Goal: Use online tool/utility: Use online tool/utility

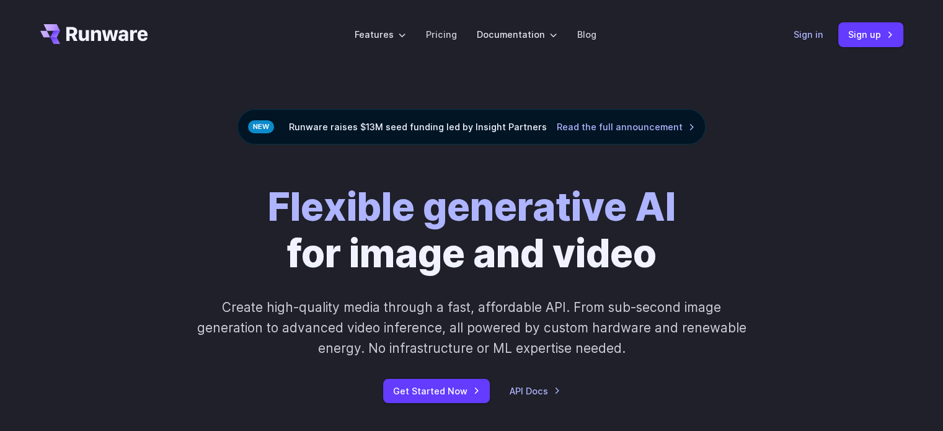
click at [815, 42] on link "Sign in" at bounding box center [809, 34] width 30 height 14
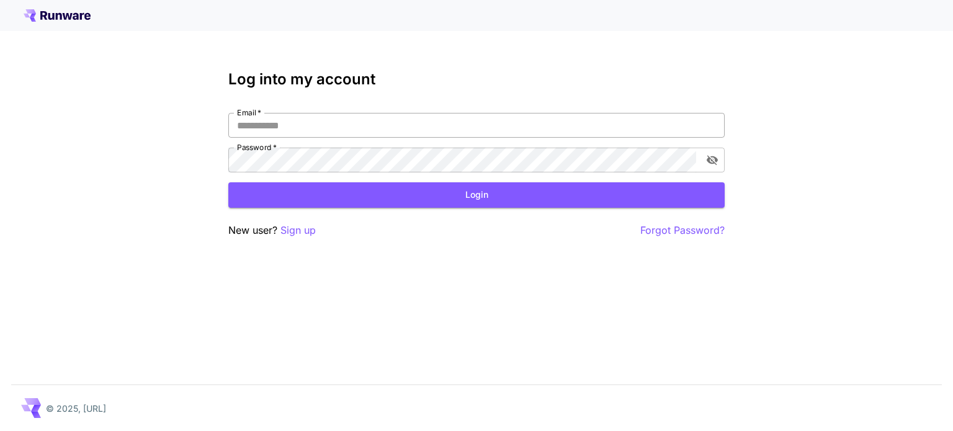
click at [426, 113] on input "Email   *" at bounding box center [476, 125] width 496 height 25
type input "**********"
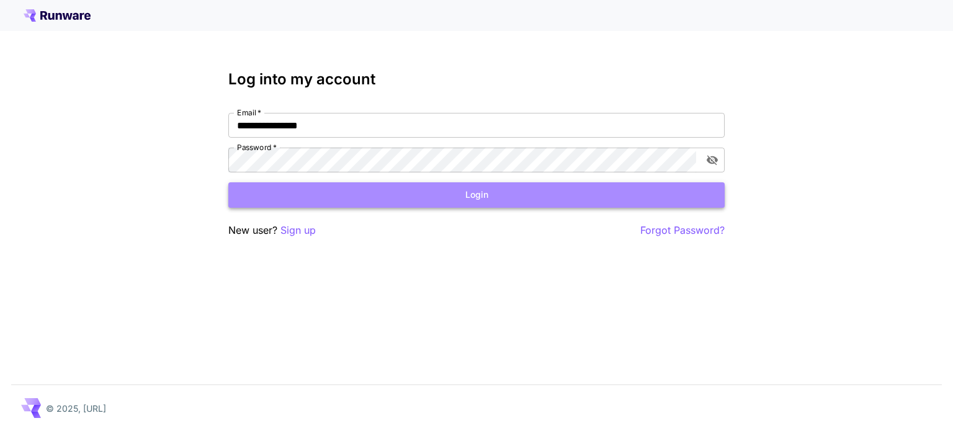
click at [510, 192] on button "Login" at bounding box center [476, 194] width 496 height 25
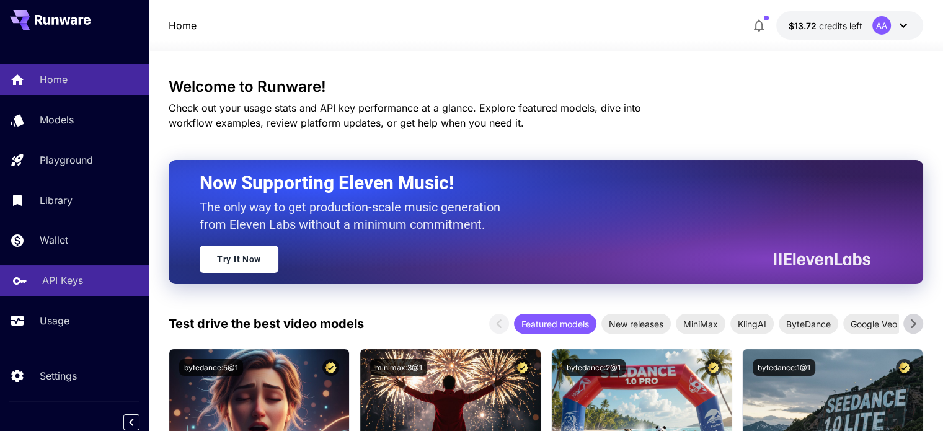
scroll to position [5, 0]
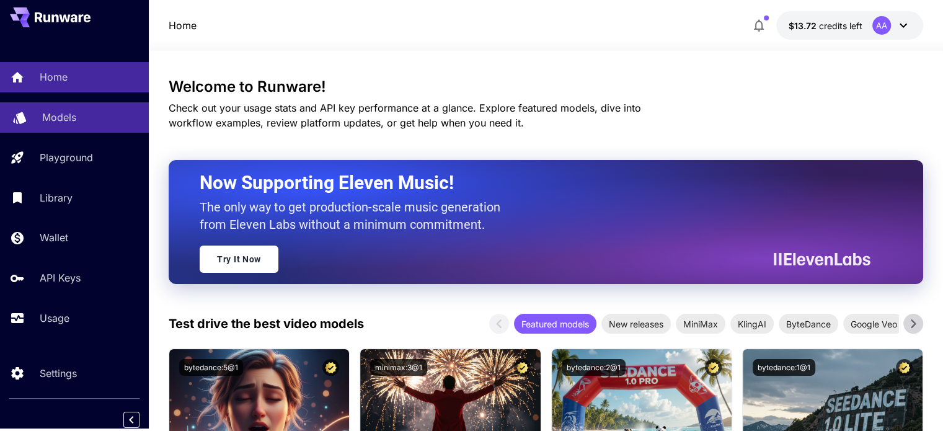
click at [65, 118] on p "Models" at bounding box center [59, 117] width 34 height 15
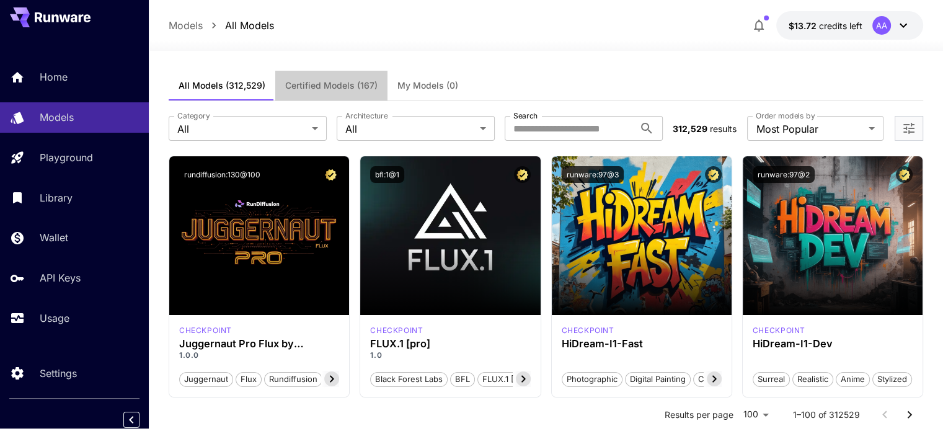
click at [337, 78] on button "Certified Models (167)" at bounding box center [331, 86] width 112 height 30
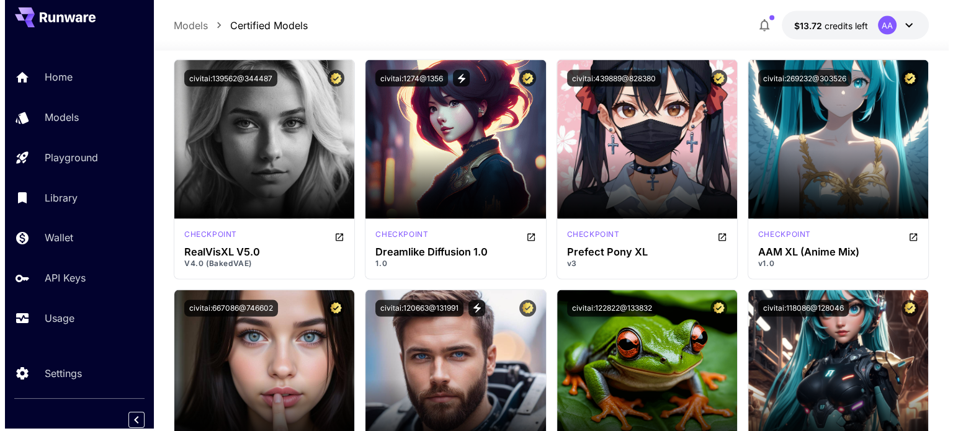
scroll to position [2667, 0]
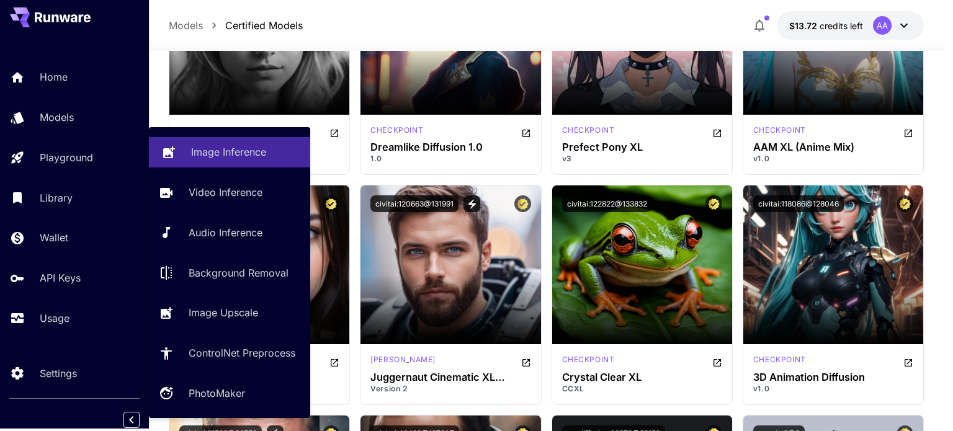
click at [216, 154] on p "Image Inference" at bounding box center [228, 151] width 75 height 15
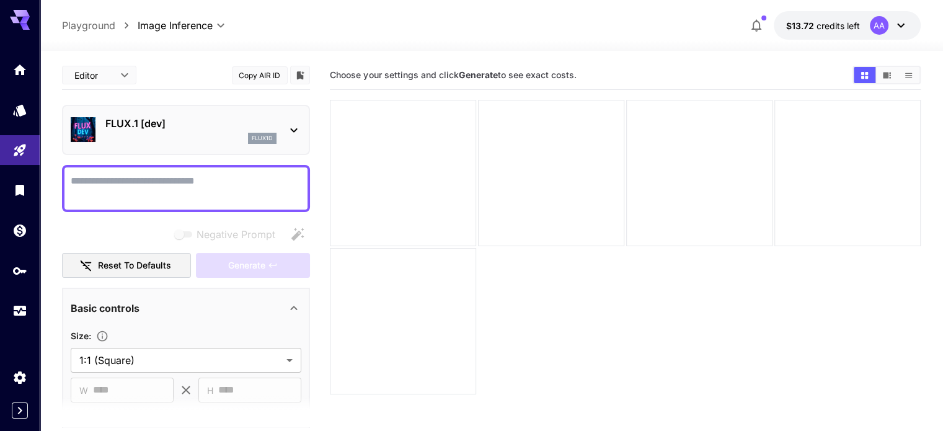
click at [173, 126] on p "FLUX.1 [dev]" at bounding box center [190, 123] width 171 height 15
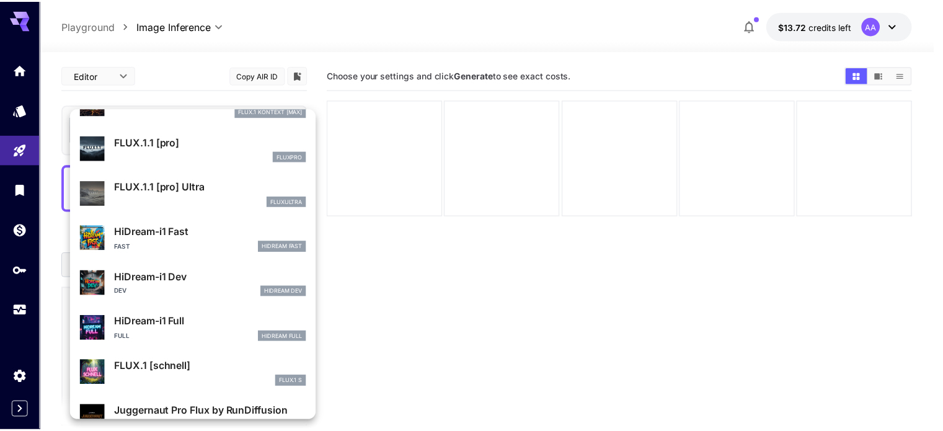
scroll to position [1003, 0]
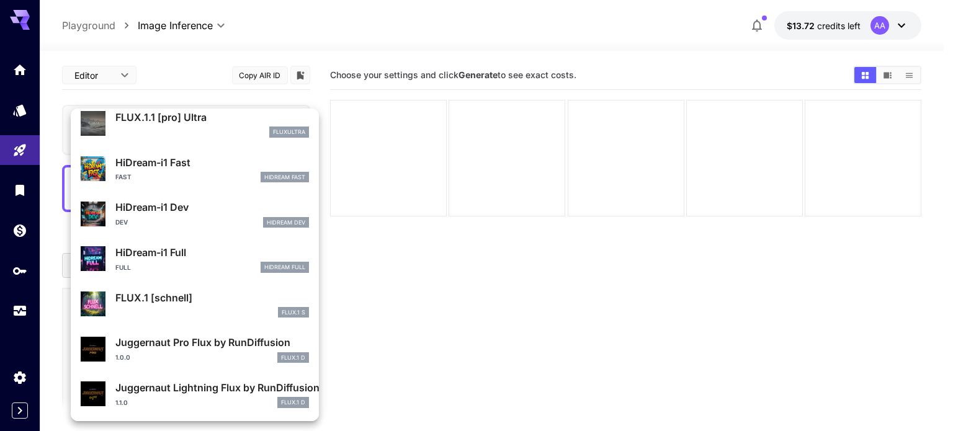
click at [541, 280] on div at bounding box center [476, 215] width 953 height 431
